Goal: Task Accomplishment & Management: Manage account settings

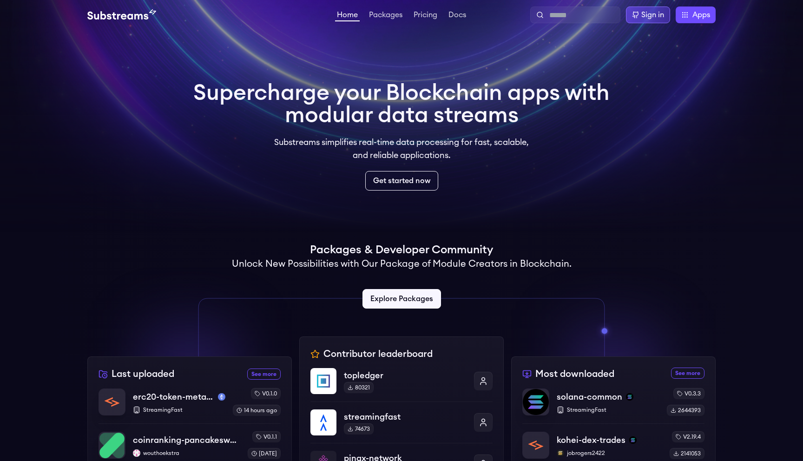
click at [643, 14] on div "Sign in" at bounding box center [652, 14] width 23 height 11
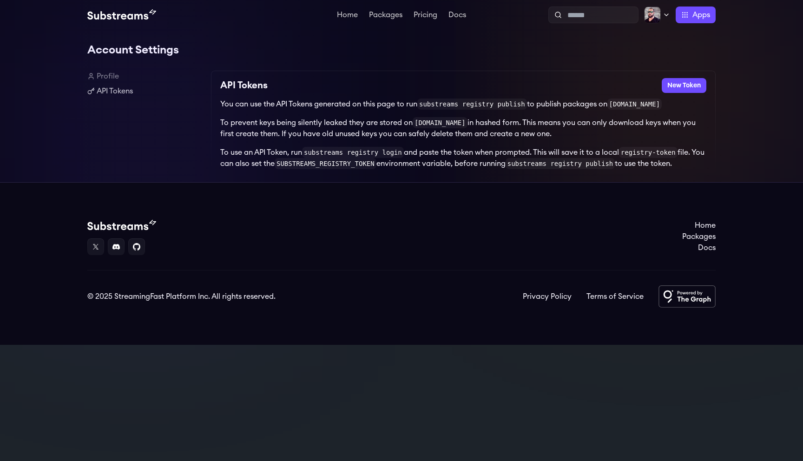
click at [702, 15] on span "Apps" at bounding box center [701, 14] width 18 height 11
click at [728, 32] on div "Account Settings Profile API Tokens API Tokens New Token You can use the API To…" at bounding box center [401, 106] width 803 height 152
click at [114, 74] on link "Profile" at bounding box center [145, 76] width 116 height 11
click at [126, 91] on link "API Tokens" at bounding box center [145, 90] width 116 height 11
